Goal: Complete application form

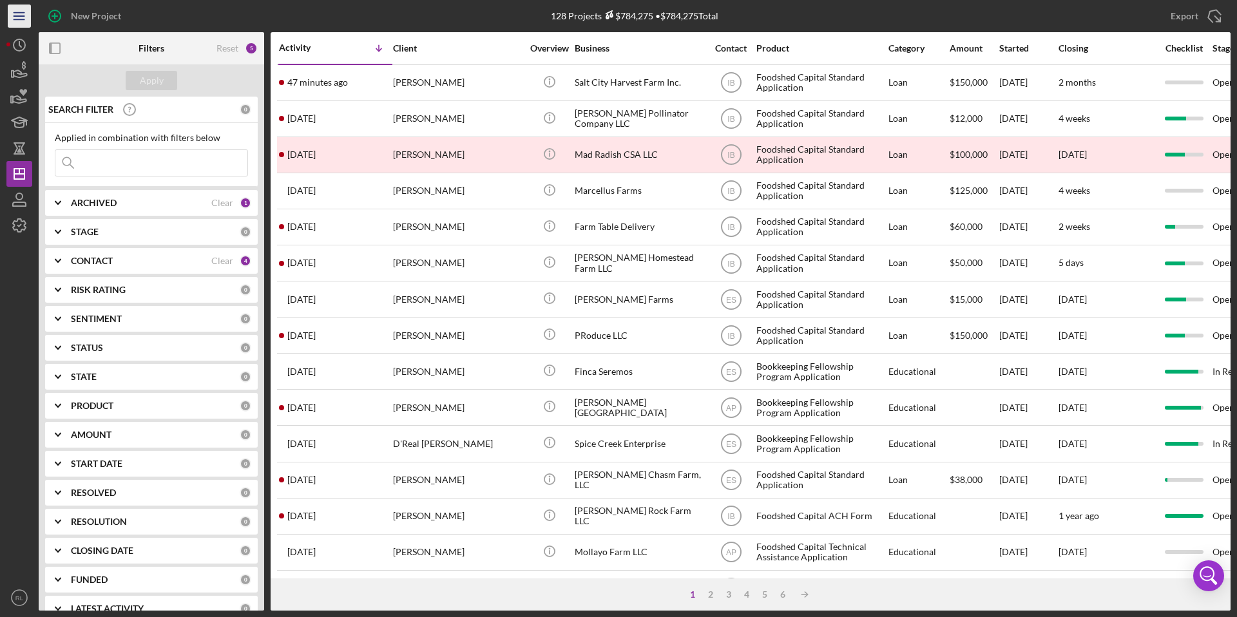
click at [26, 15] on icon "Icon/Menu" at bounding box center [19, 16] width 29 height 29
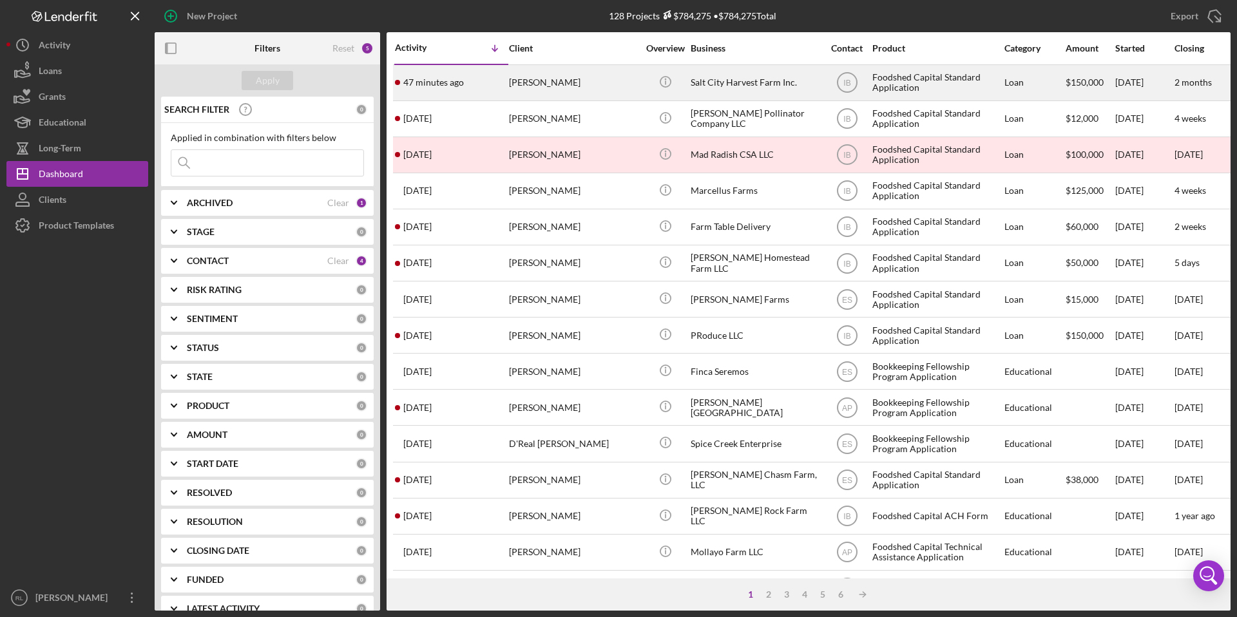
click at [910, 86] on div "Foodshed Capital Standard Application" at bounding box center [936, 83] width 129 height 34
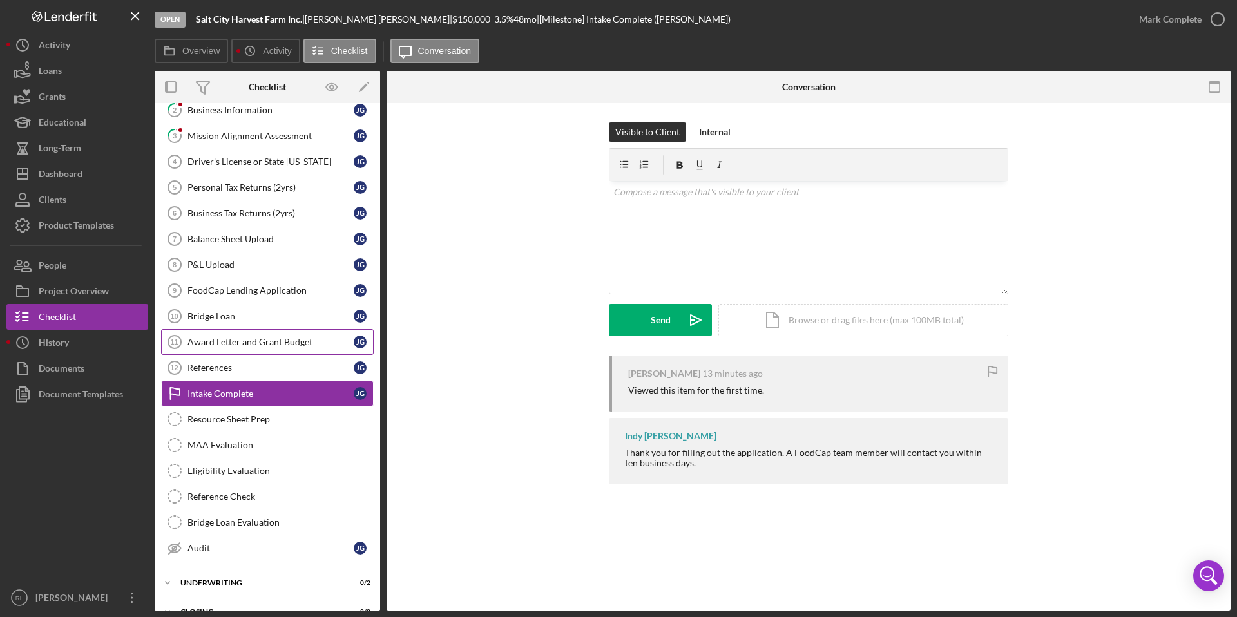
scroll to position [66, 0]
